Goal: Navigation & Orientation: Find specific page/section

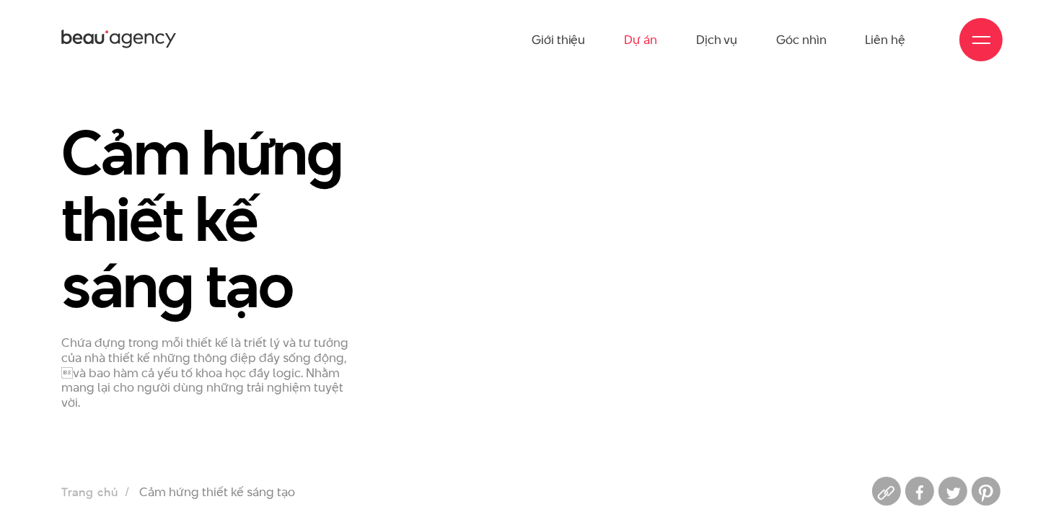
click at [651, 46] on link "Dự án" at bounding box center [640, 39] width 33 height 79
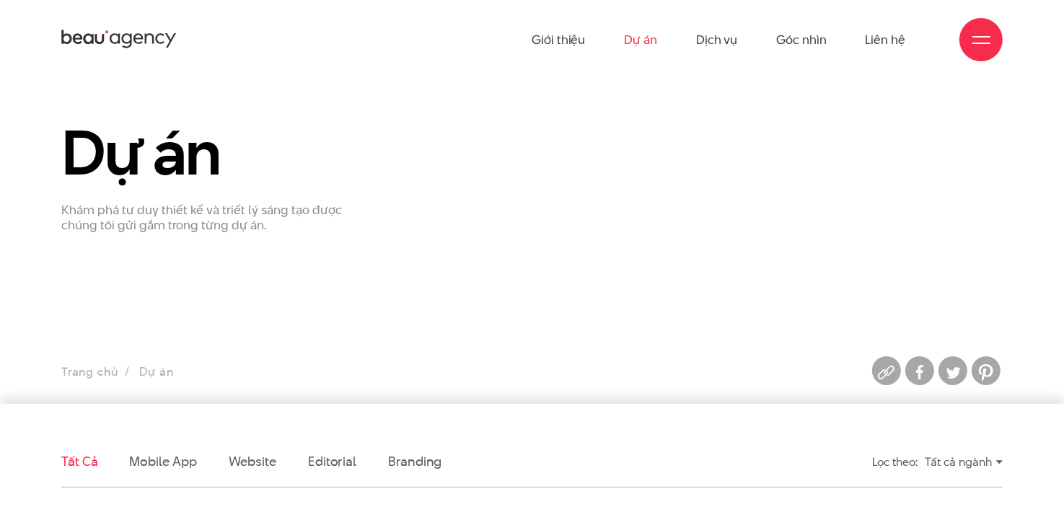
click at [945, 457] on div "Tất cả ngành" at bounding box center [964, 461] width 78 height 25
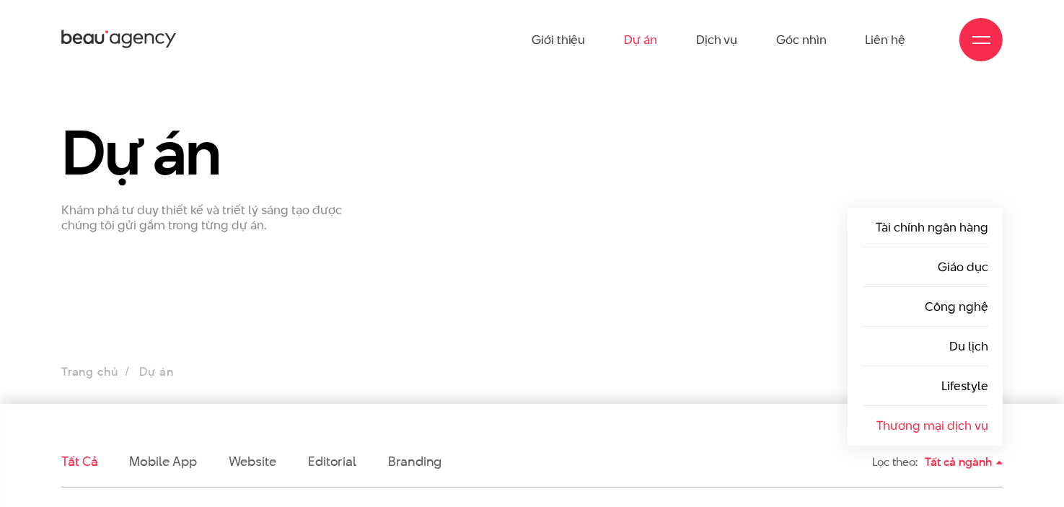
click at [955, 425] on link "Thương mại dịch vụ" at bounding box center [932, 425] width 112 height 17
click at [964, 425] on link "Thương mại dịch vụ" at bounding box center [932, 425] width 112 height 17
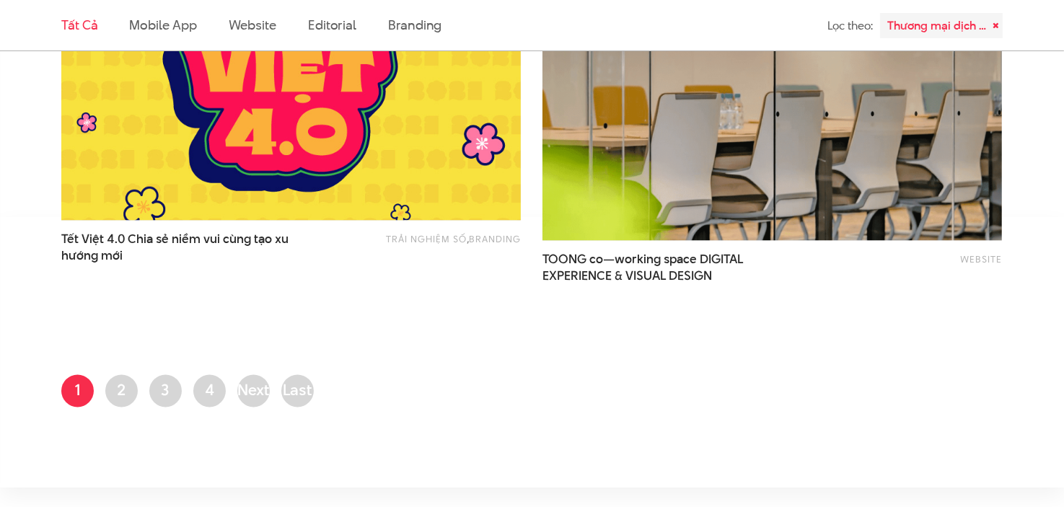
scroll to position [2660, 0]
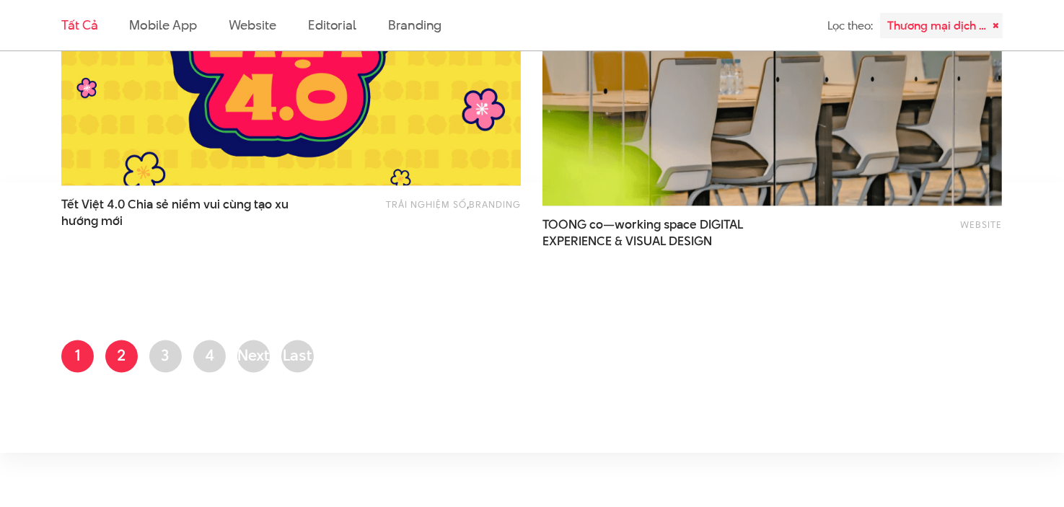
click at [112, 343] on li "Trang 2" at bounding box center [121, 356] width 32 height 32
click at [123, 348] on link "Trang 2" at bounding box center [121, 356] width 32 height 32
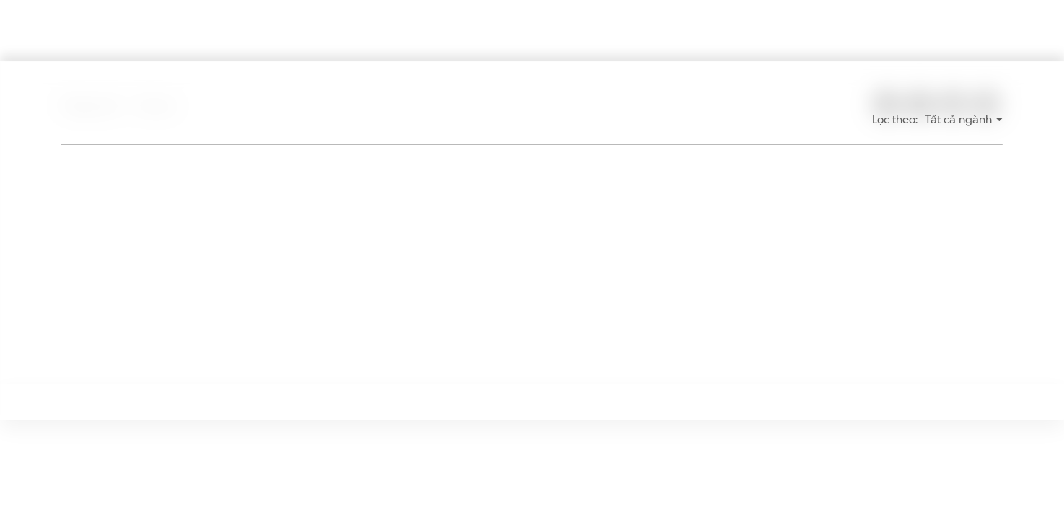
scroll to position [0, 0]
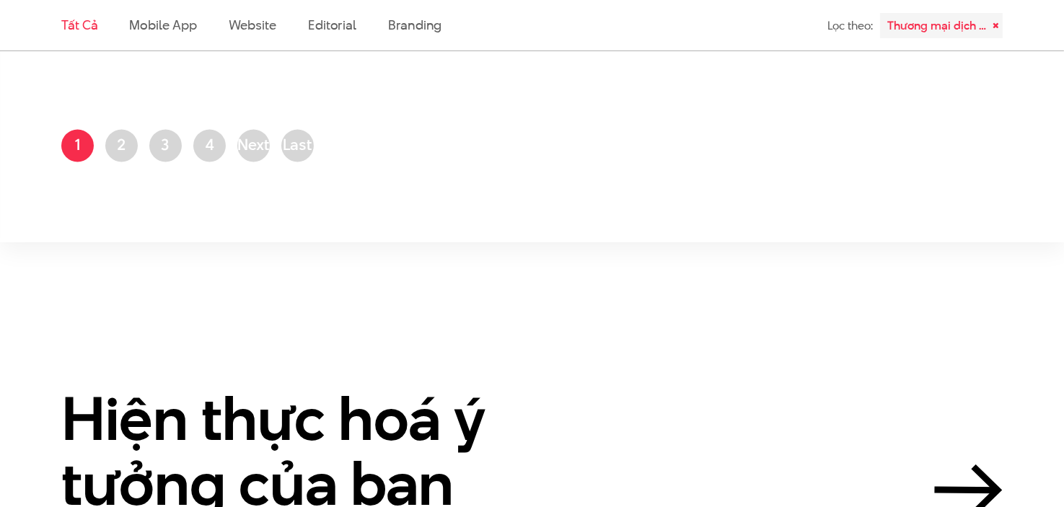
scroll to position [3222, 0]
